Goal: Transaction & Acquisition: Purchase product/service

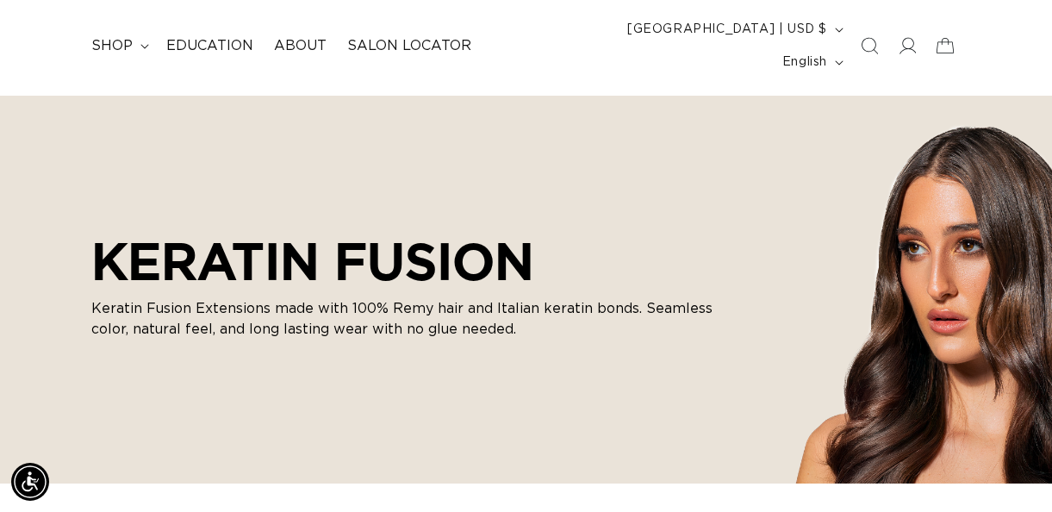
scroll to position [113, 0]
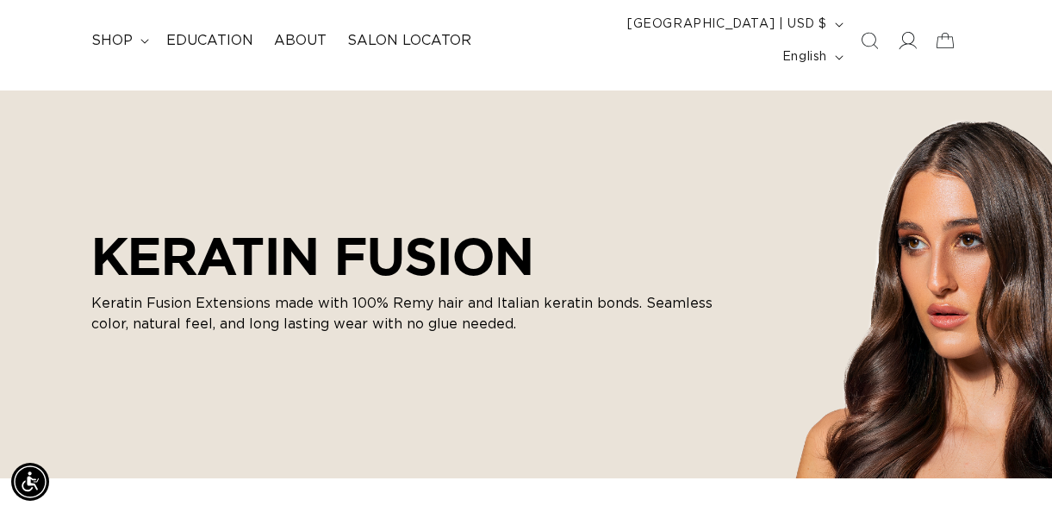
click at [911, 32] on icon at bounding box center [907, 41] width 18 height 18
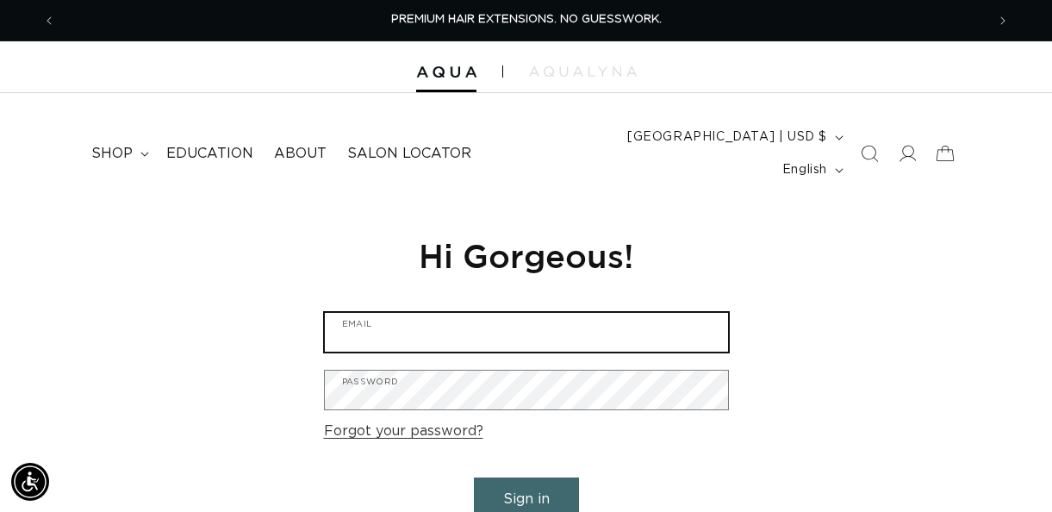
click at [352, 313] on input "Email" at bounding box center [526, 332] width 403 height 39
type input "steve@Salon427.com"
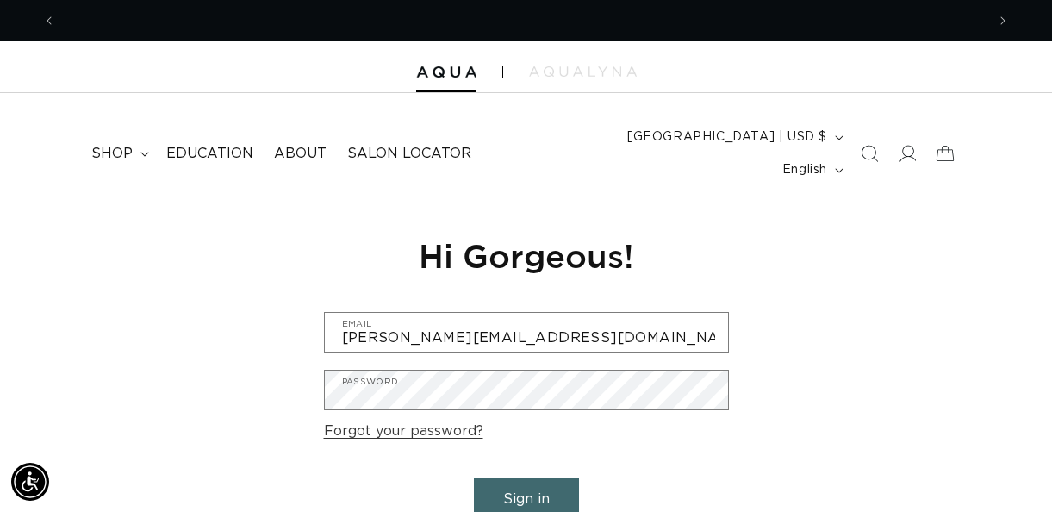
scroll to position [0, 0]
click at [520, 477] on button "Sign in" at bounding box center [526, 499] width 105 height 44
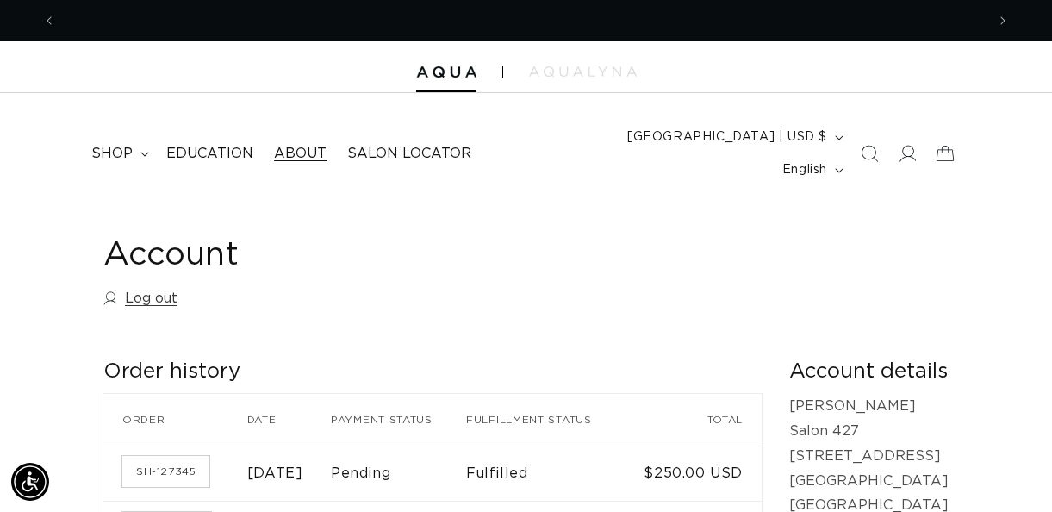
scroll to position [0, 930]
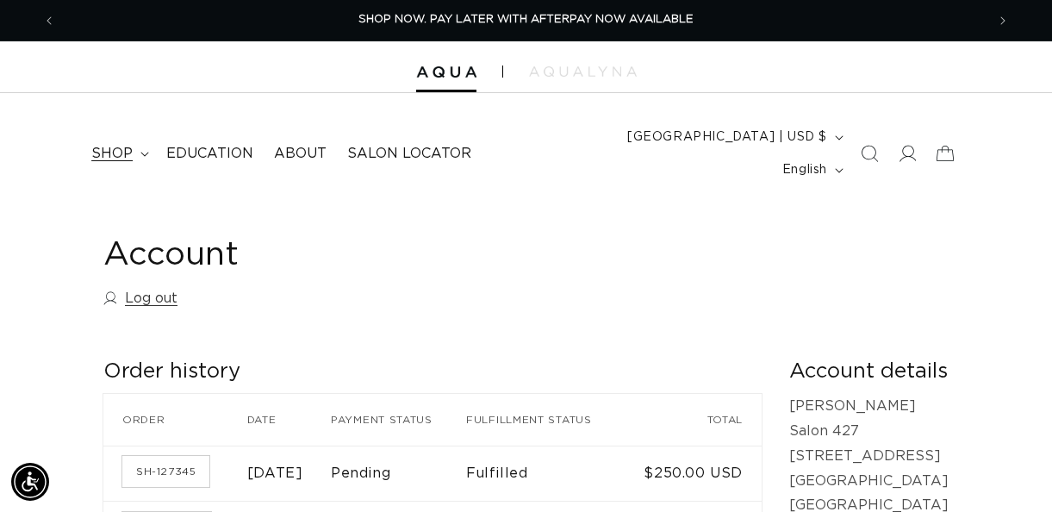
click at [128, 145] on span "shop" at bounding box center [111, 154] width 41 height 18
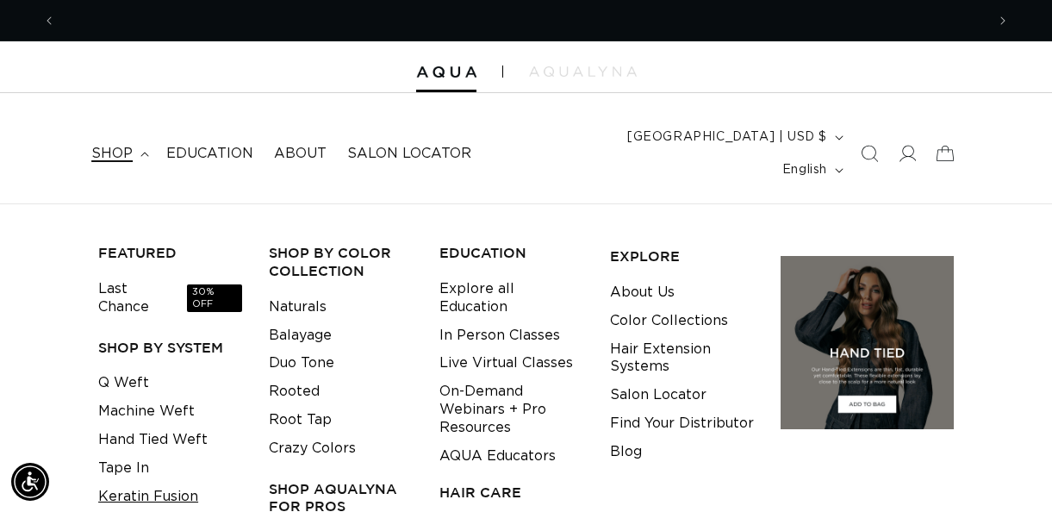
scroll to position [0, 0]
click at [175, 483] on link "Keratin Fusion" at bounding box center [148, 497] width 100 height 28
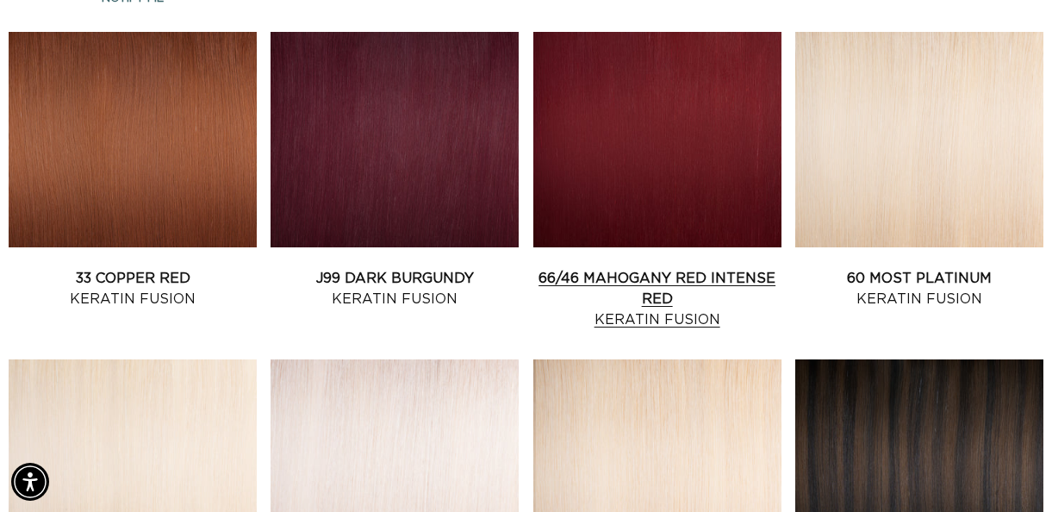
click at [628, 268] on link "66/46 Mahogany Red Intense Red Keratin Fusion" at bounding box center [657, 299] width 248 height 62
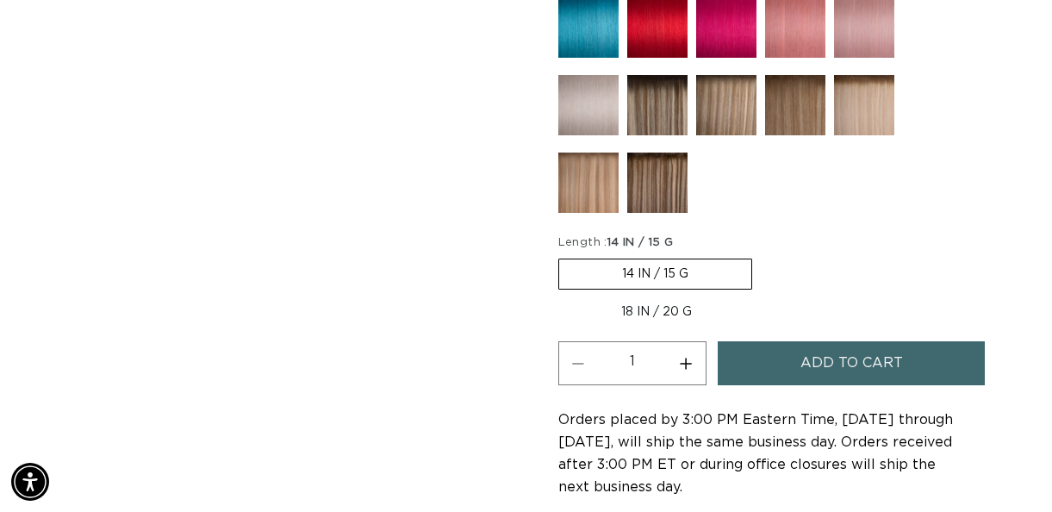
scroll to position [0, 930]
click at [683, 297] on label "18 IN / 20 G Variant sold out or unavailable" at bounding box center [656, 311] width 196 height 29
click at [761, 256] on input "18 IN / 20 G Variant sold out or unavailable" at bounding box center [761, 255] width 1 height 1
radio input "true"
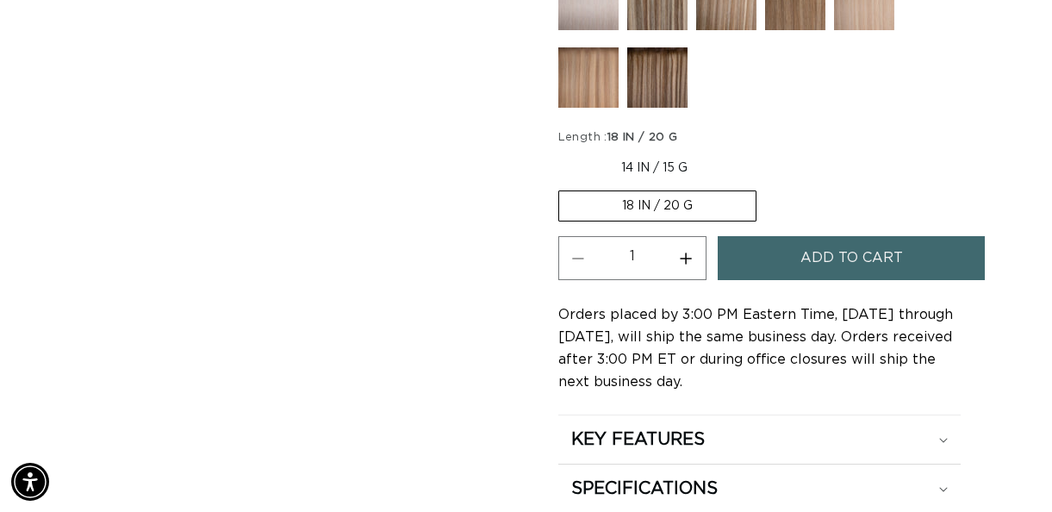
scroll to position [1328, 0]
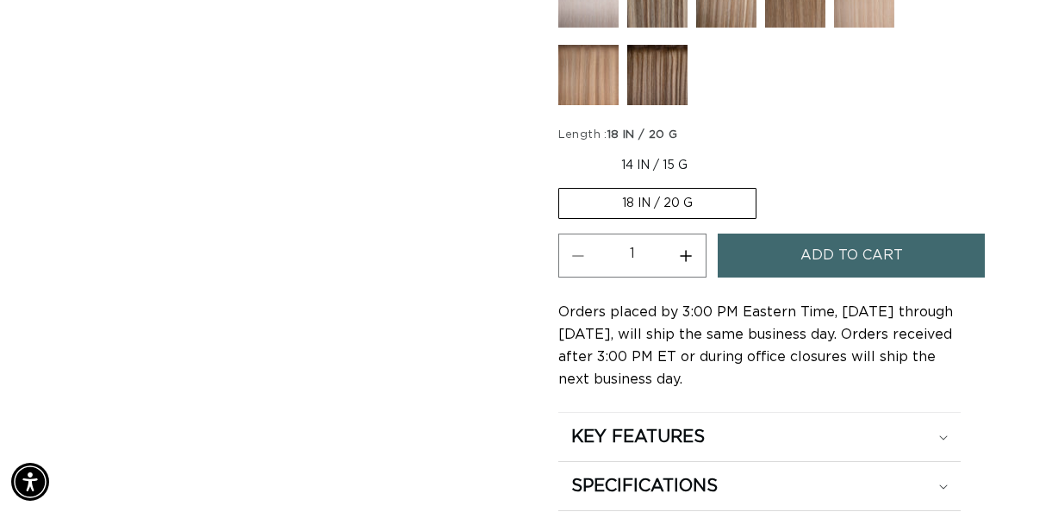
click at [689, 234] on button "Increase quantity for 66/46 Mahogany Red Intense Red - Keratin Fusion" at bounding box center [686, 256] width 39 height 44
type input "2"
click at [815, 234] on span "Add to cart" at bounding box center [851, 256] width 103 height 44
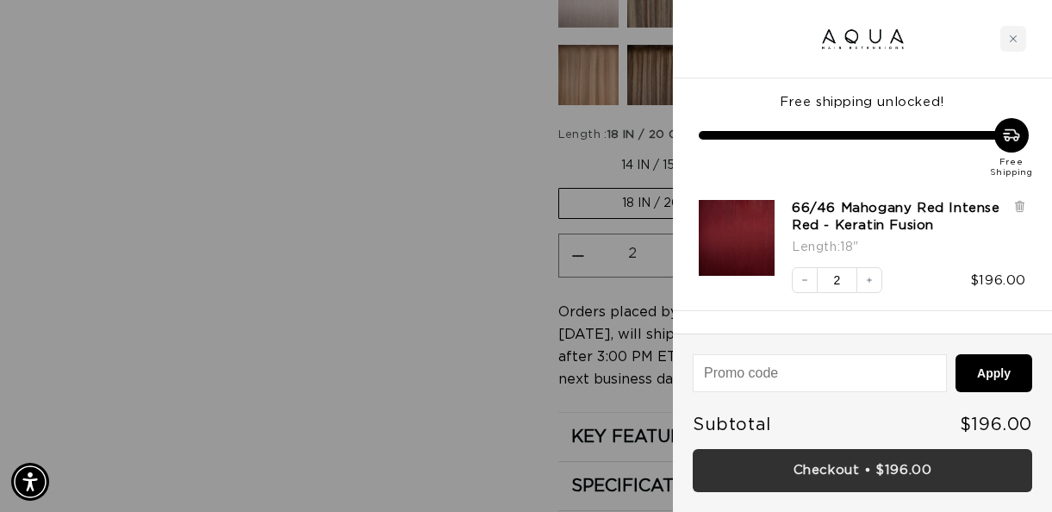
scroll to position [0, 930]
click at [870, 479] on link "Checkout • $196.00" at bounding box center [862, 471] width 339 height 44
